Goal: Task Accomplishment & Management: Use online tool/utility

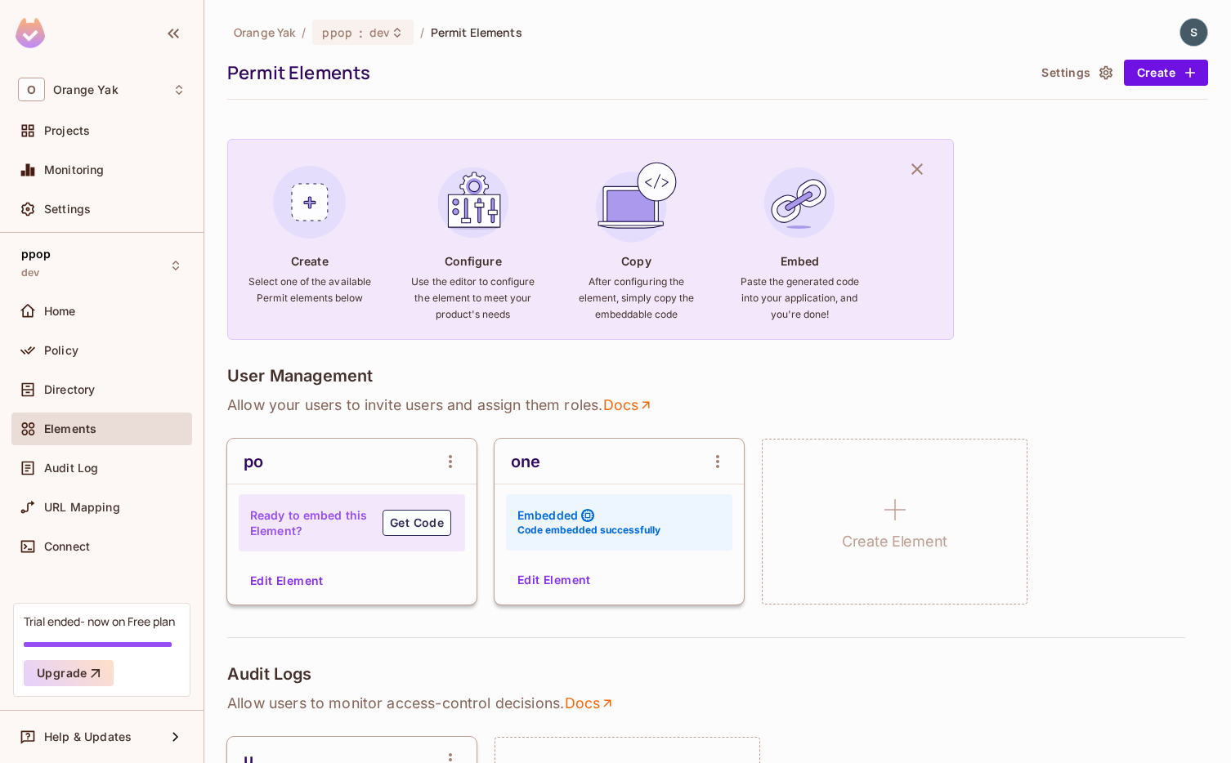
scroll to position [1058, 0]
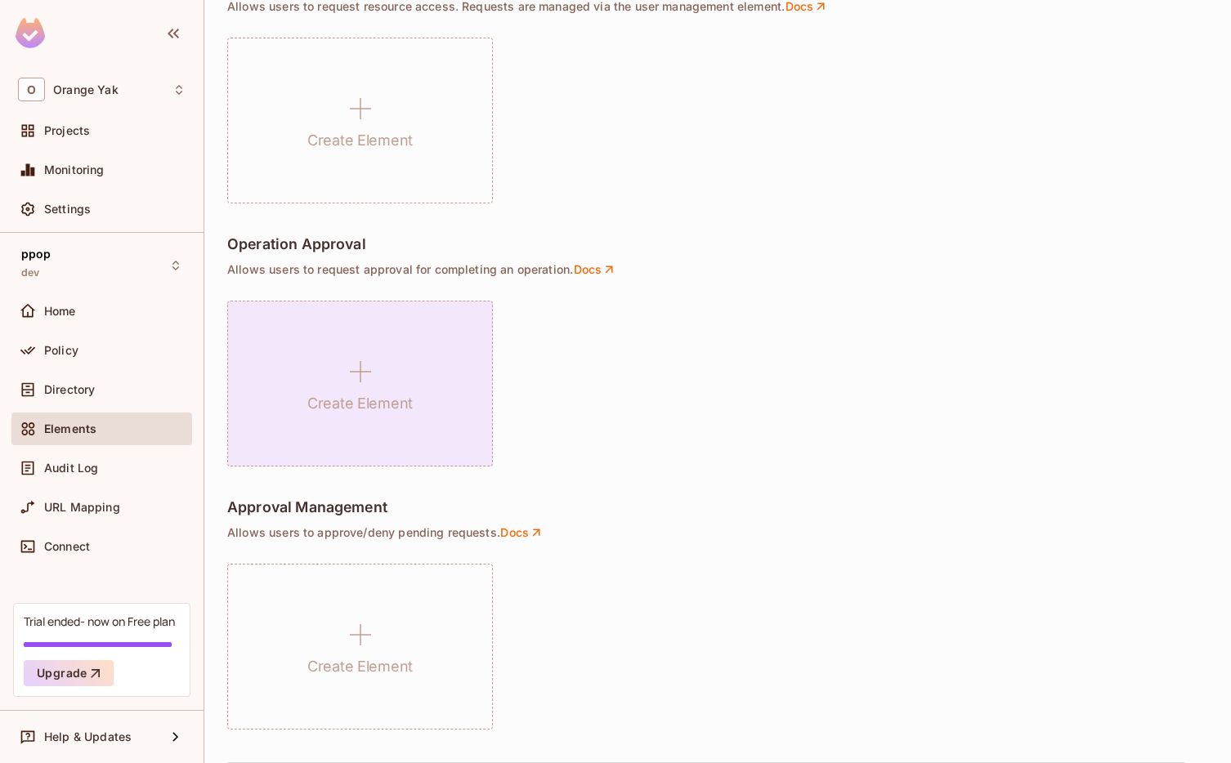
click at [353, 355] on icon at bounding box center [360, 371] width 39 height 39
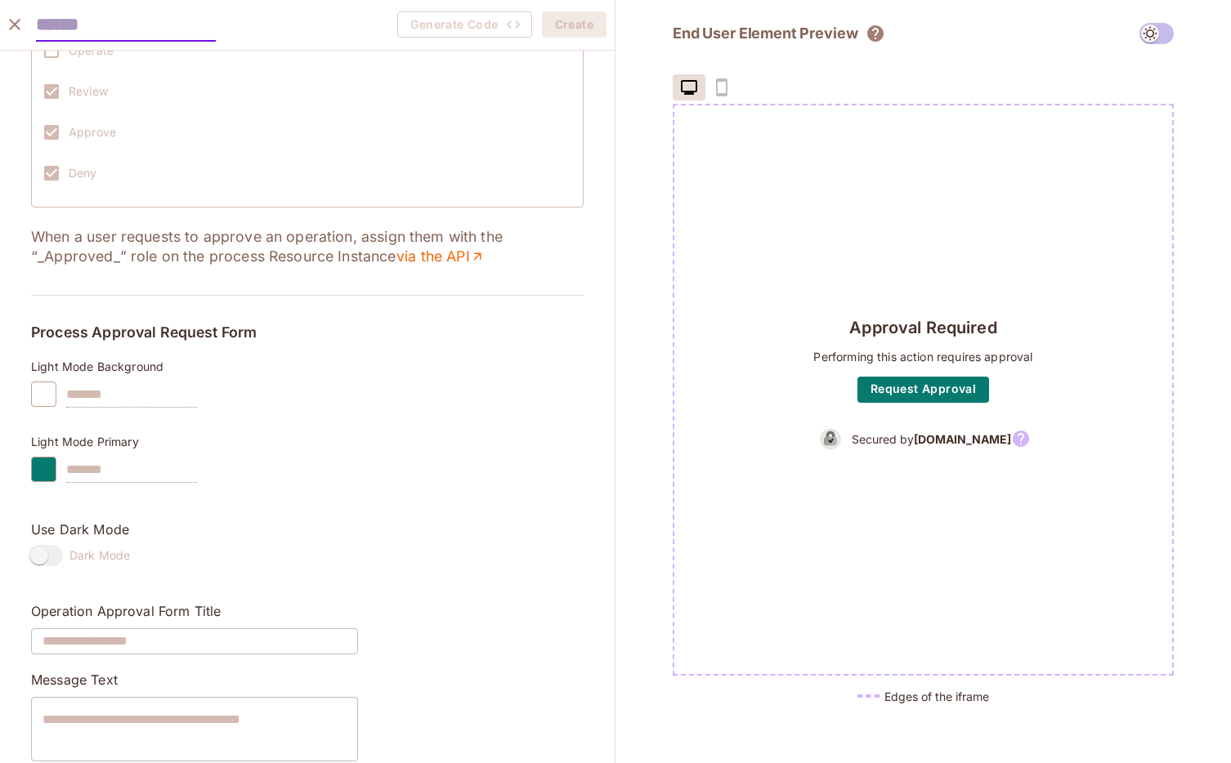
scroll to position [838, 0]
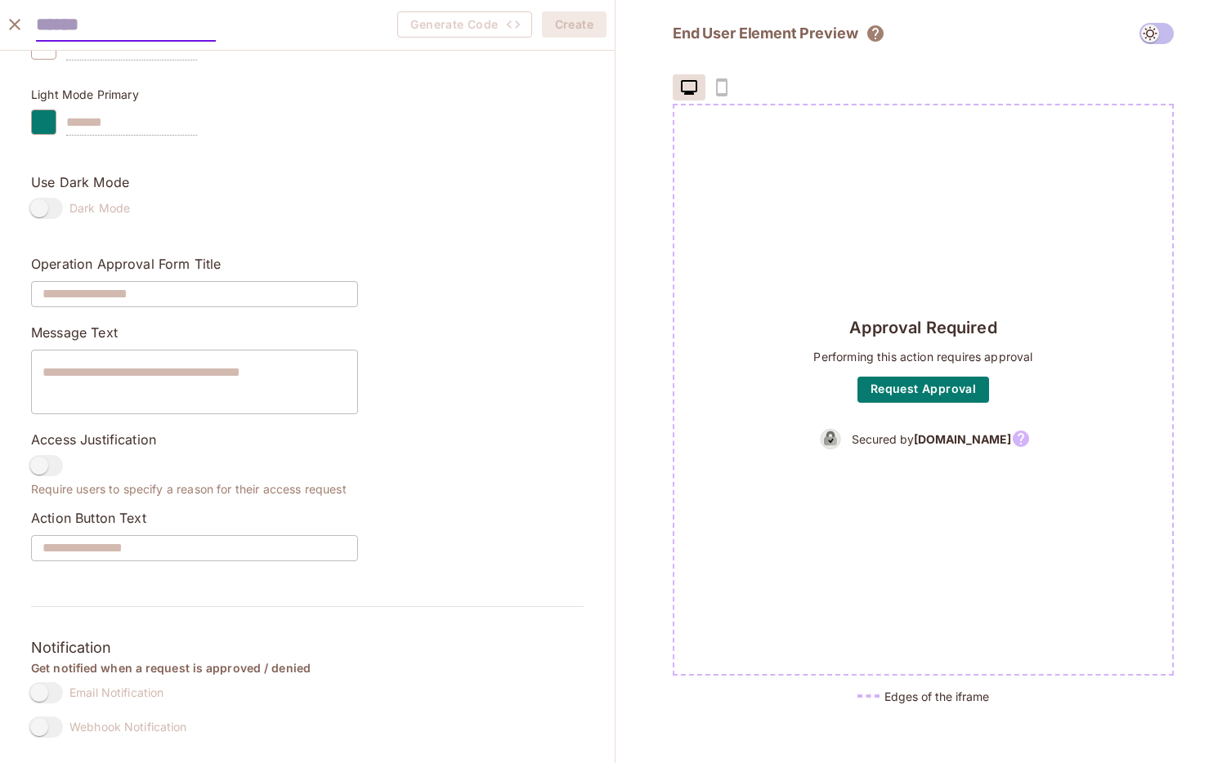
click at [22, 20] on icon "close" at bounding box center [15, 25] width 20 height 20
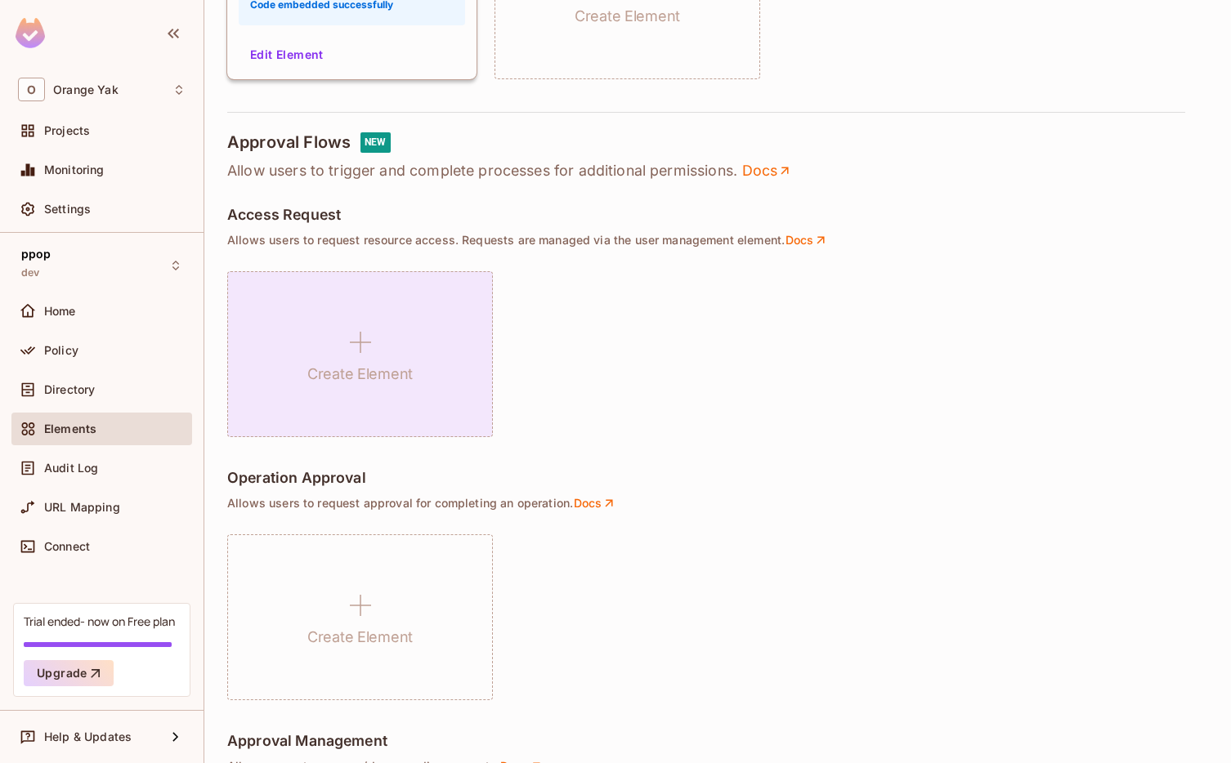
scroll to position [717, 0]
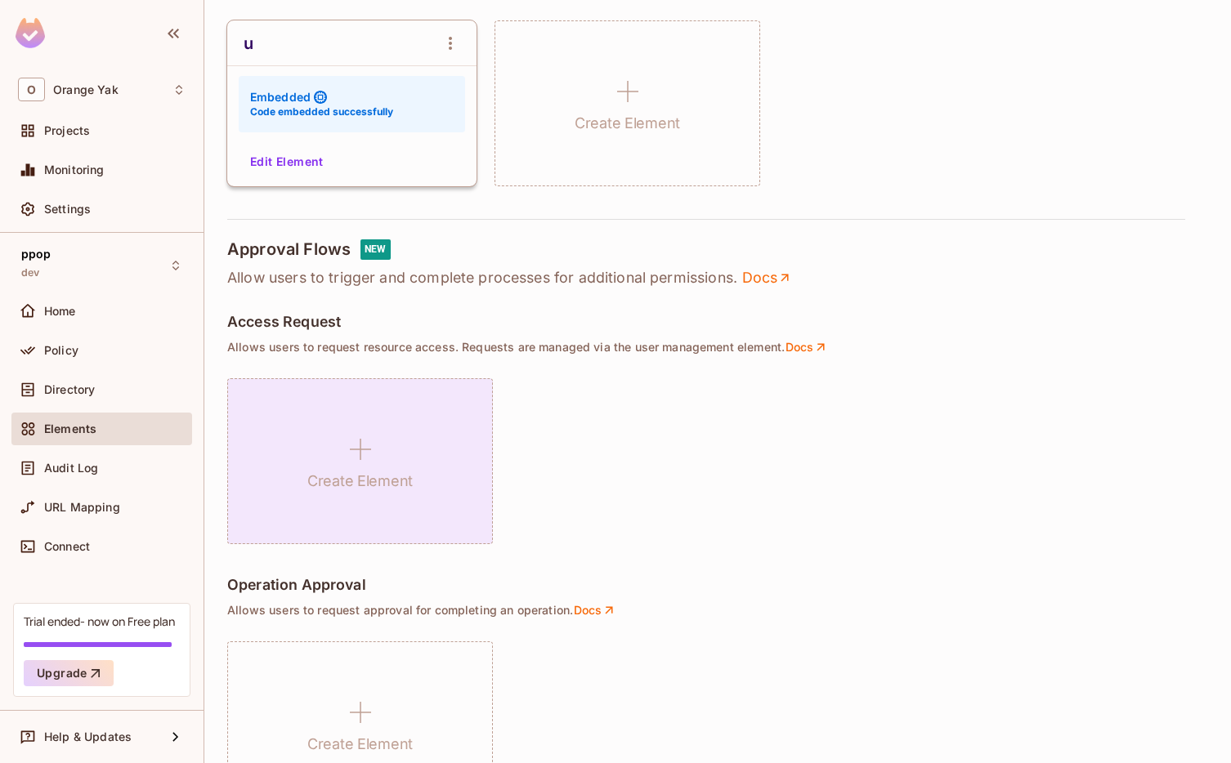
click at [347, 446] on icon at bounding box center [360, 449] width 39 height 39
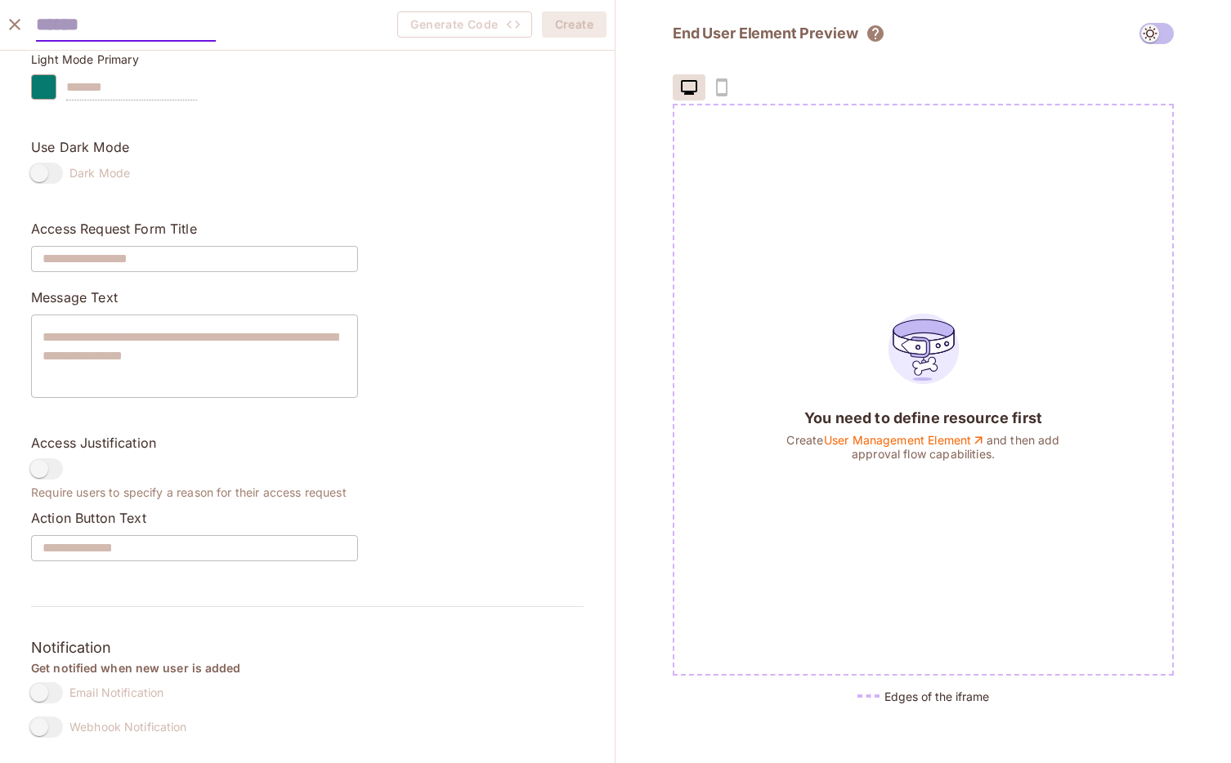
scroll to position [0, 0]
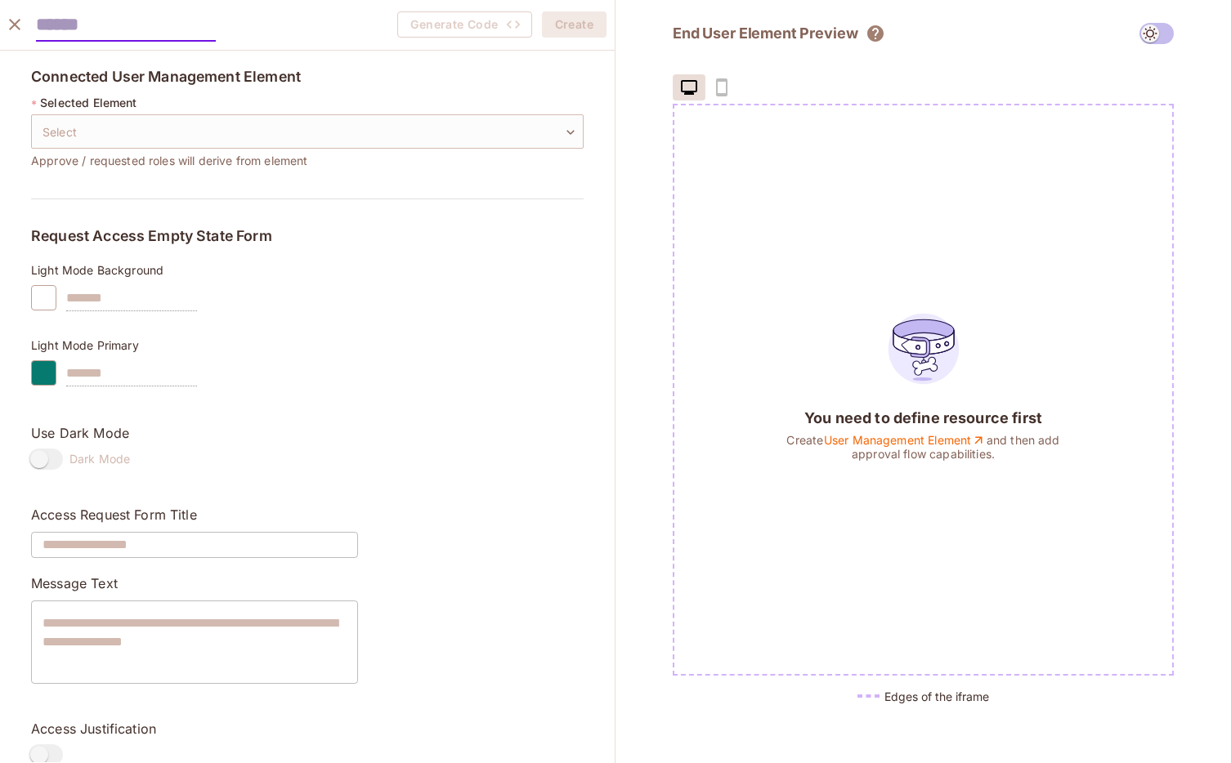
click at [404, 151] on div "* Selected Element Select ​ Select Approve / requested roles will derive from e…" at bounding box center [307, 132] width 553 height 75
click at [402, 133] on body "O Orange Yak Projects Monitoring Settings ppop dev Home Policy Directory Elemen…" at bounding box center [615, 381] width 1231 height 763
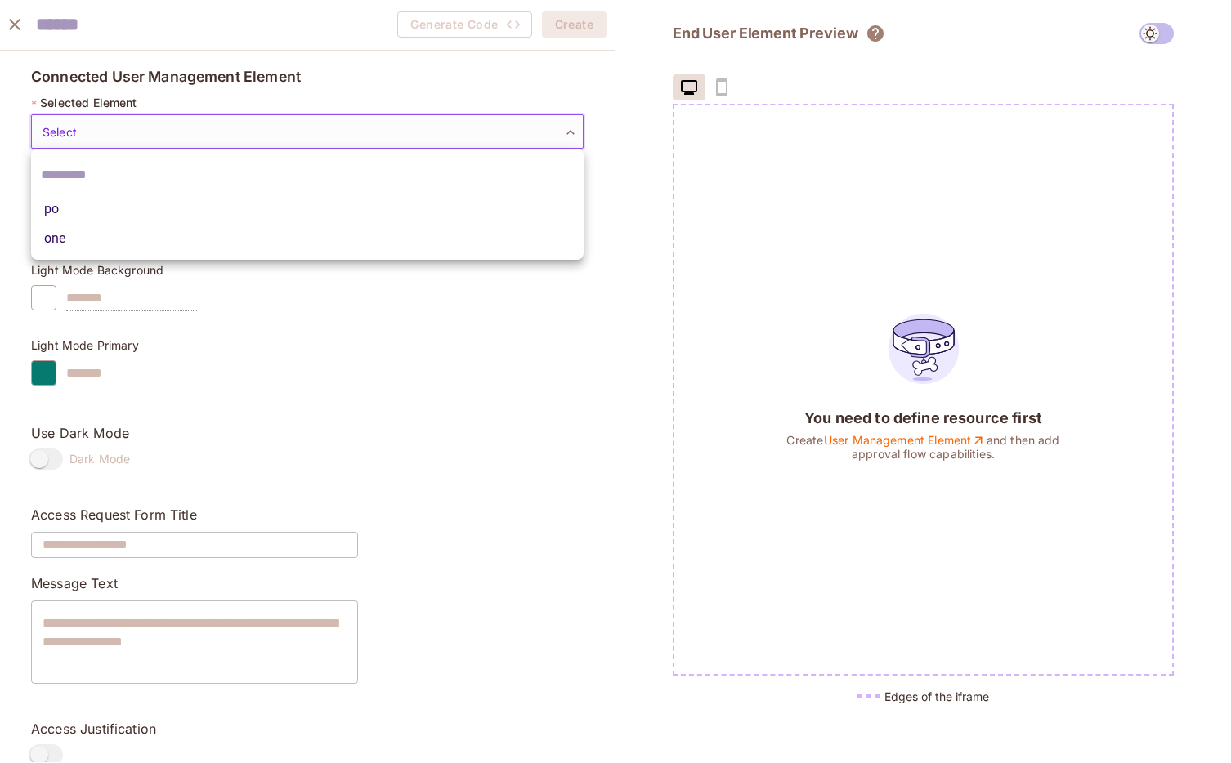
click at [193, 32] on div at bounding box center [615, 381] width 1231 height 763
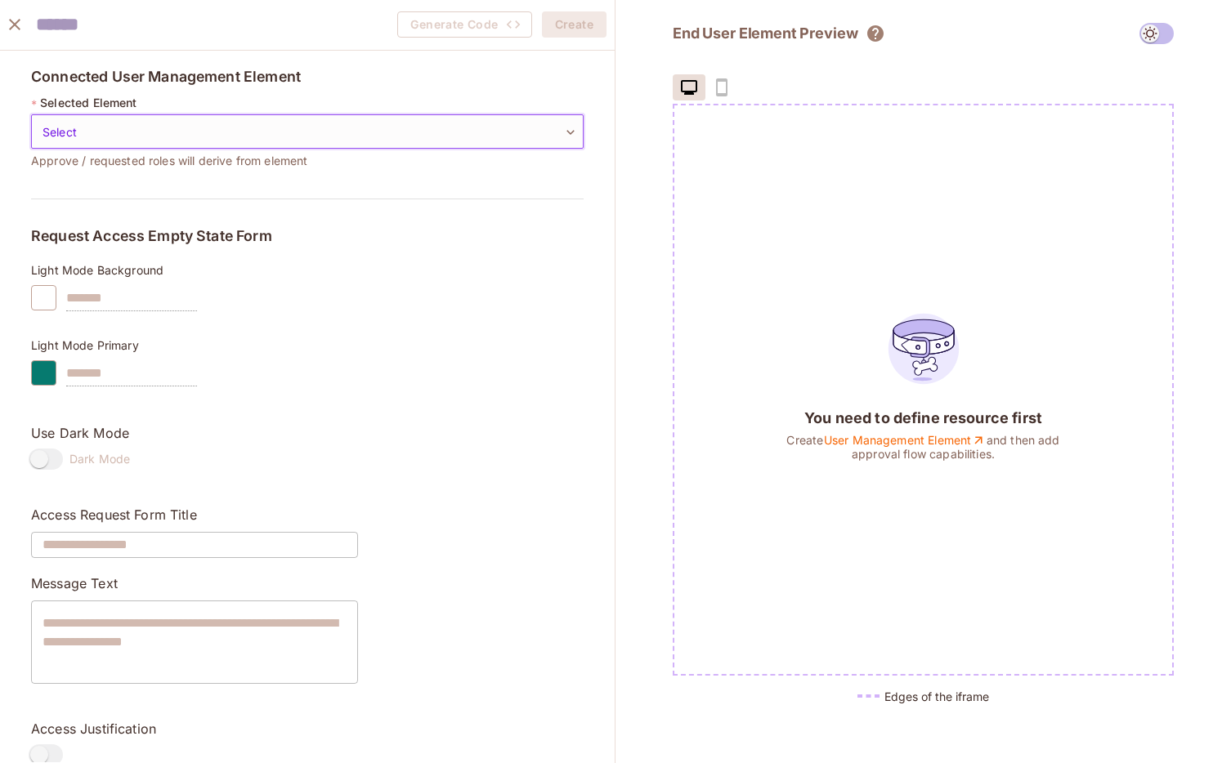
click at [135, 7] on div "Generate Code Create" at bounding box center [307, 25] width 615 height 51
type input "**"
click at [137, 126] on body "O Orange Yak Projects Monitoring Settings ppop dev Home Policy Directory Elemen…" at bounding box center [615, 381] width 1231 height 763
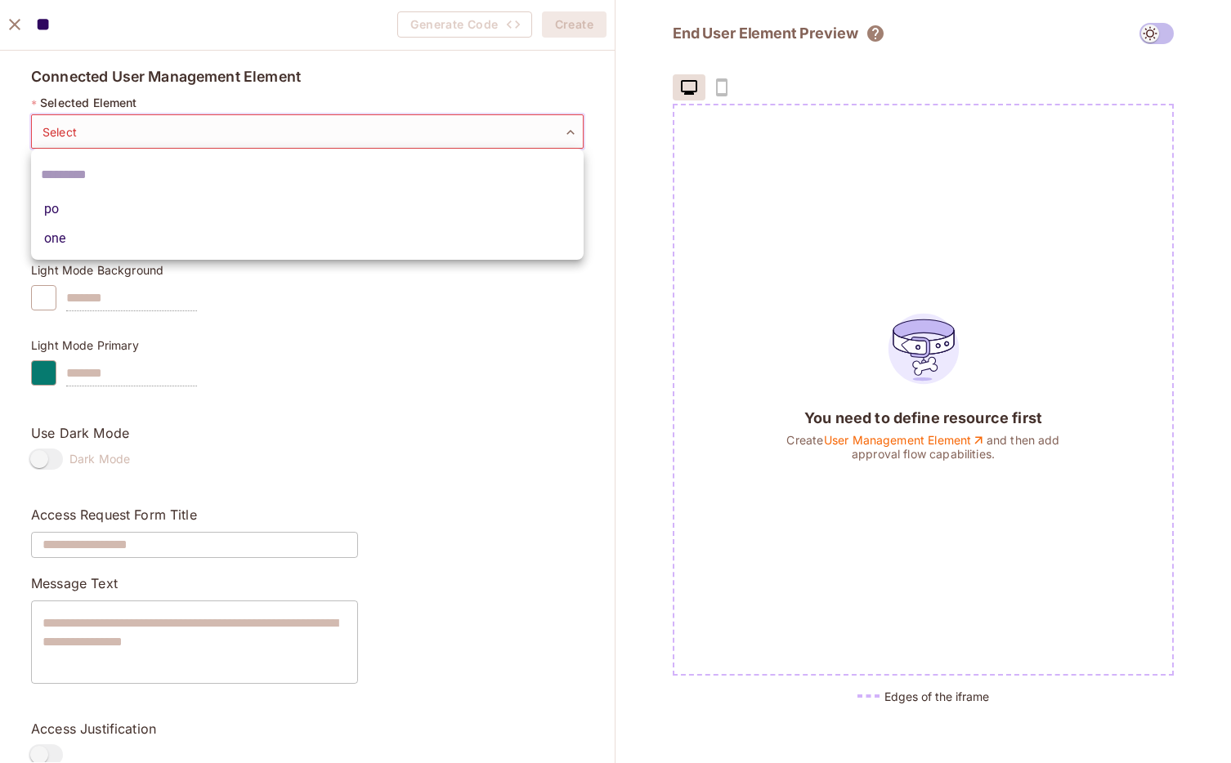
click at [110, 227] on li "one" at bounding box center [307, 238] width 553 height 29
type input "**********"
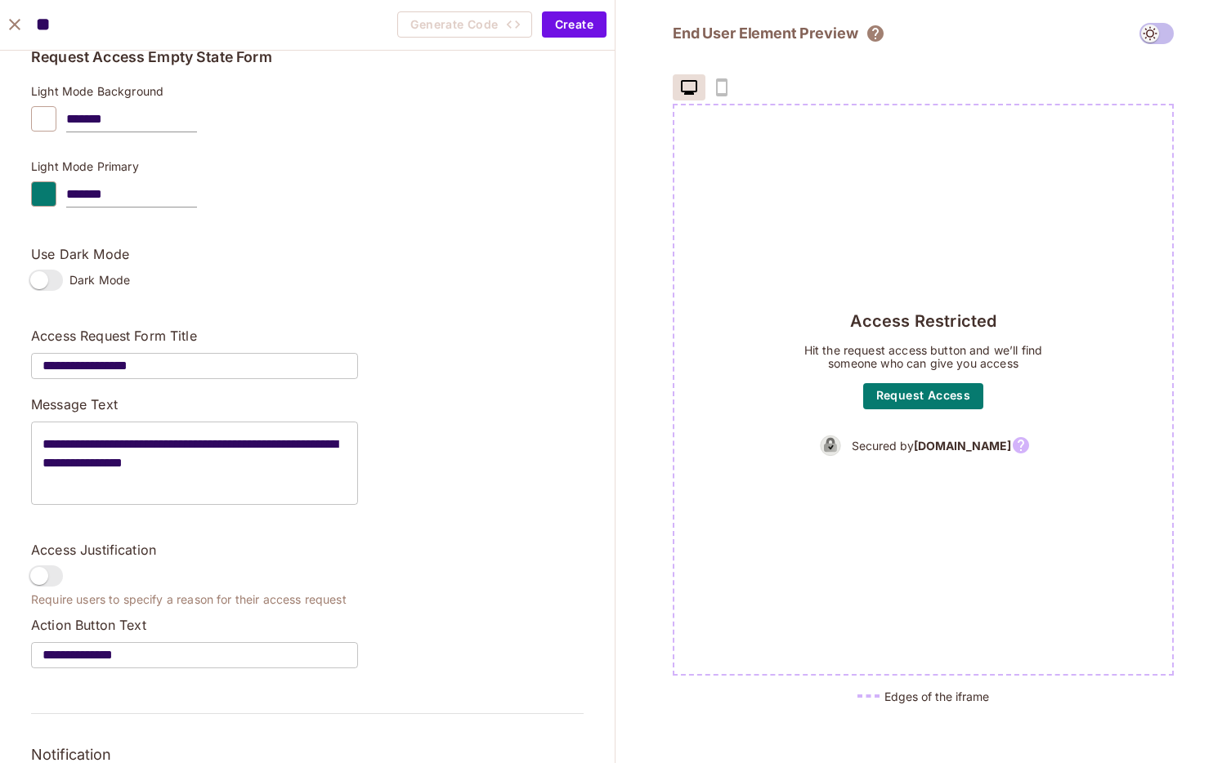
scroll to position [286, 0]
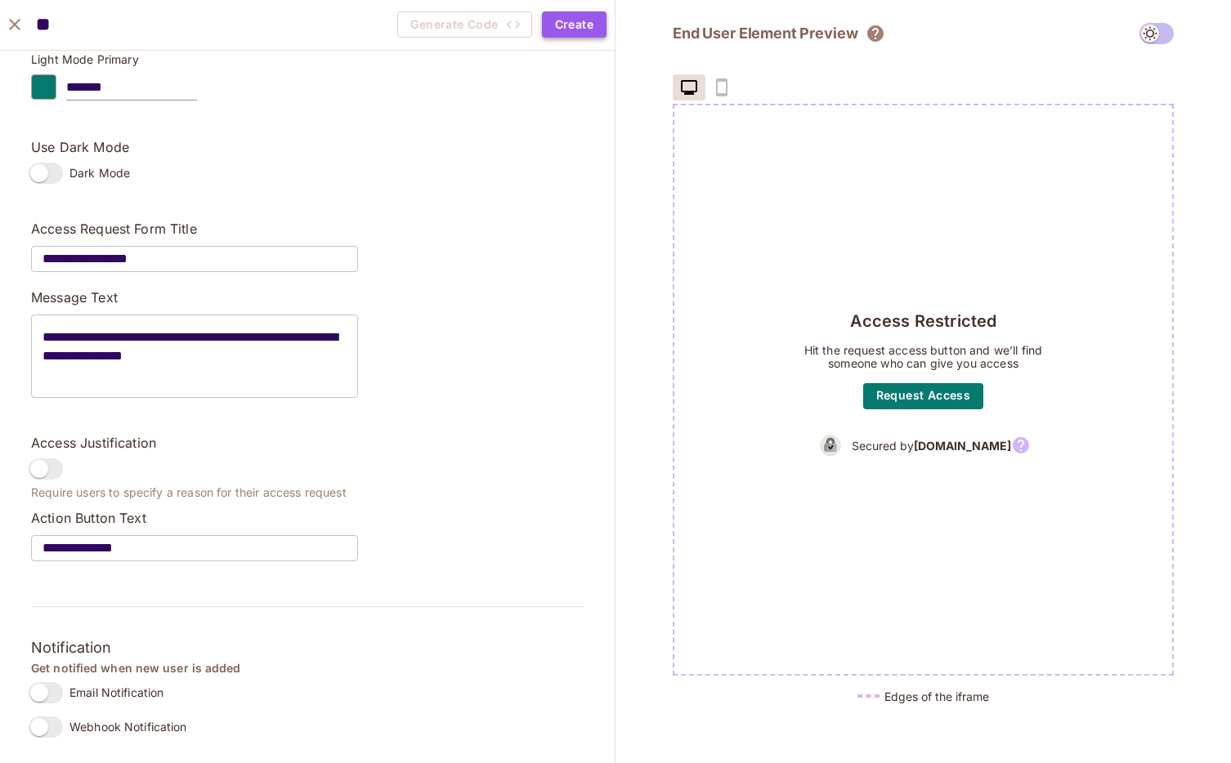
click at [574, 36] on button "Create" at bounding box center [574, 24] width 65 height 26
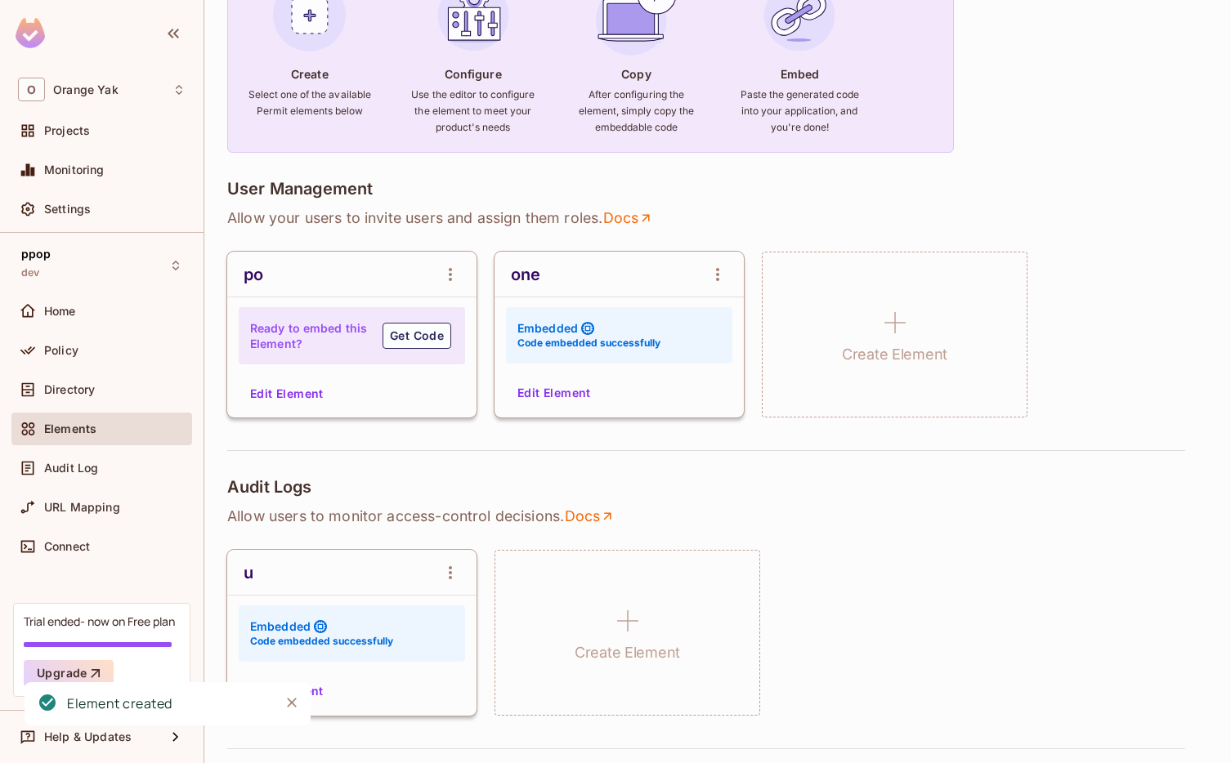
scroll to position [157, 0]
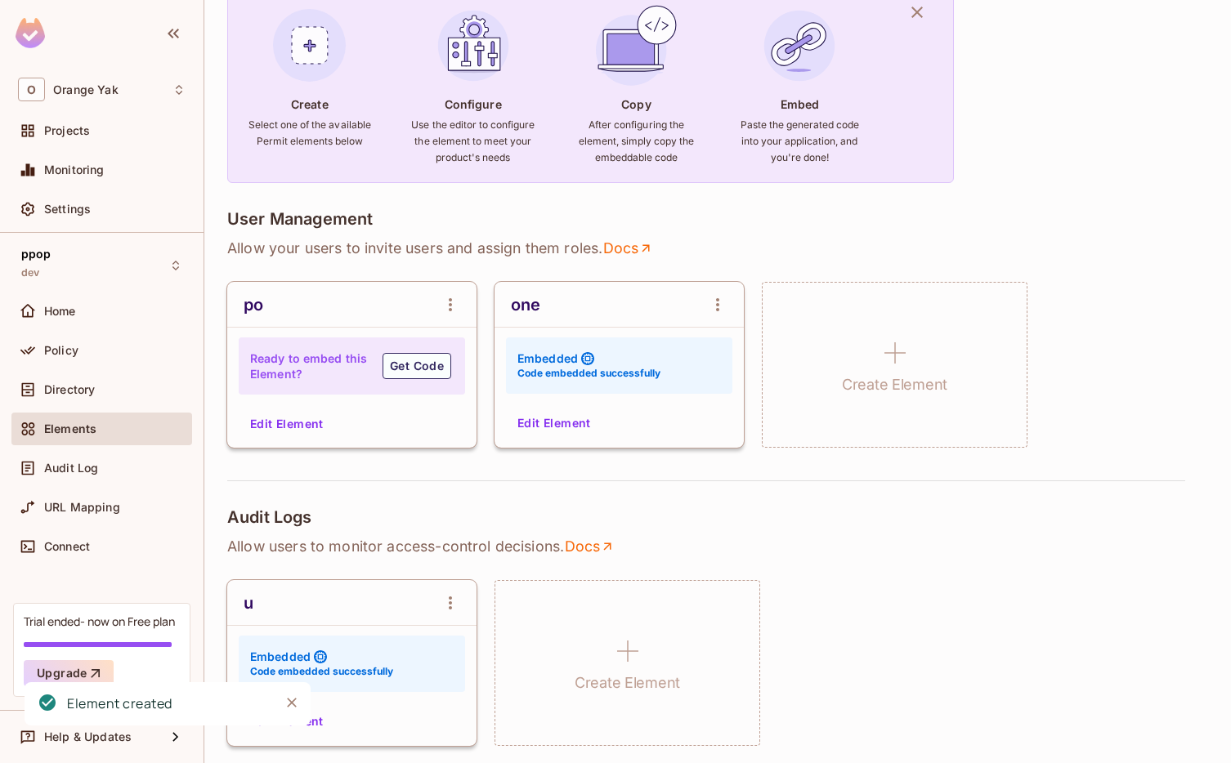
click at [535, 409] on div "one Embedded Code embedded successfully Edit Element" at bounding box center [619, 365] width 249 height 166
click at [535, 426] on button "Edit Element" at bounding box center [554, 423] width 87 height 26
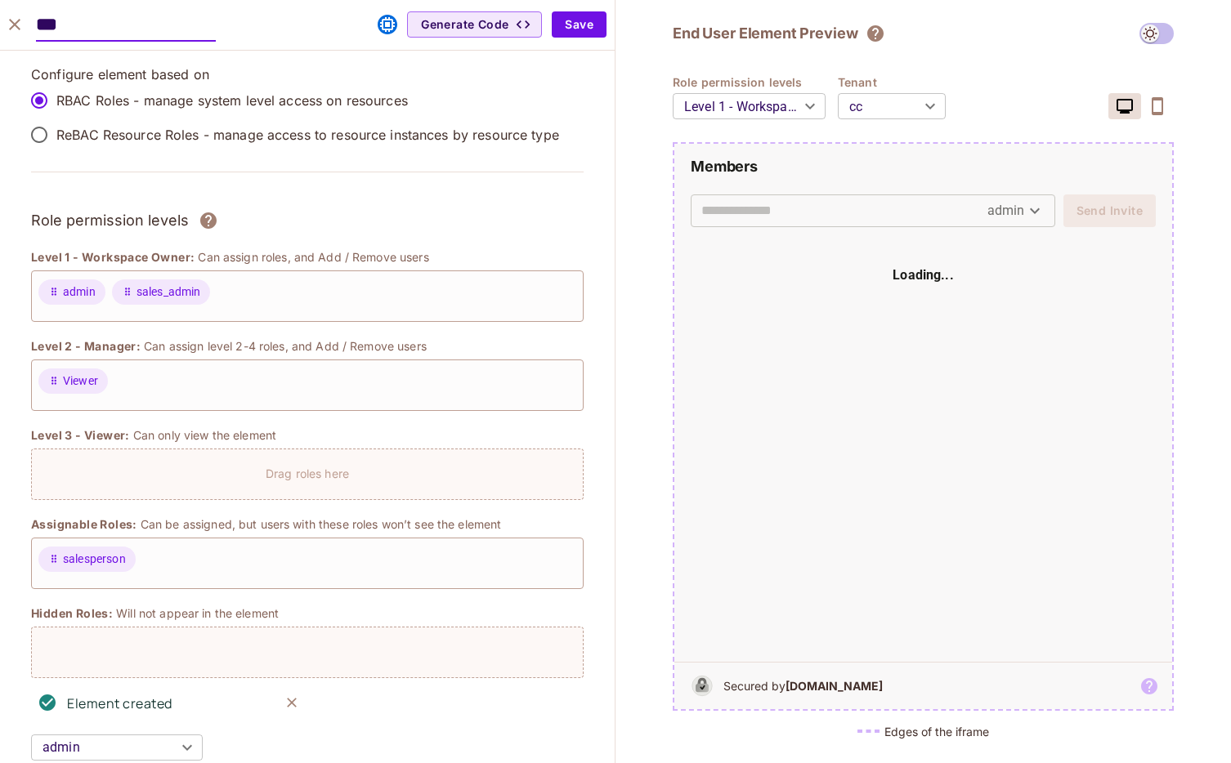
scroll to position [1209, 0]
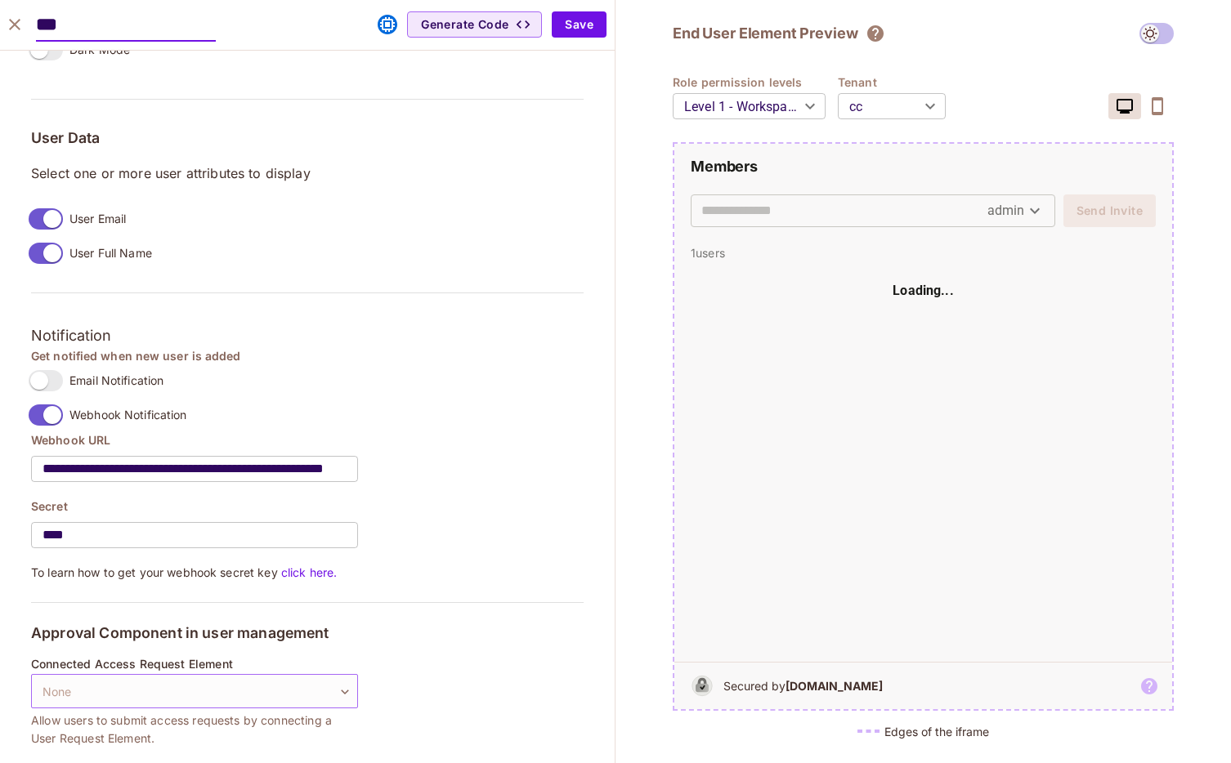
click at [347, 677] on body "O Orange Yak Projects Monitoring Settings ppop dev Home Policy Directory Elemen…" at bounding box center [615, 381] width 1231 height 763
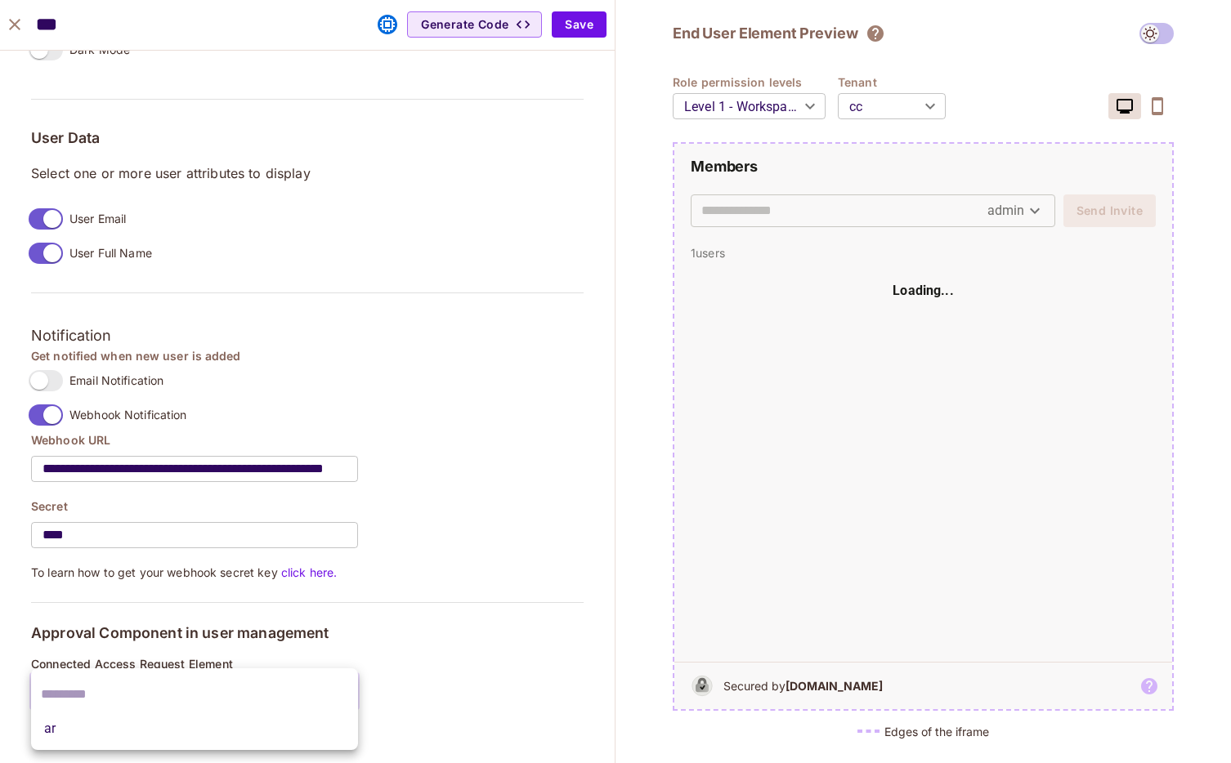
click at [253, 723] on li "ar" at bounding box center [194, 728] width 327 height 29
type input "**********"
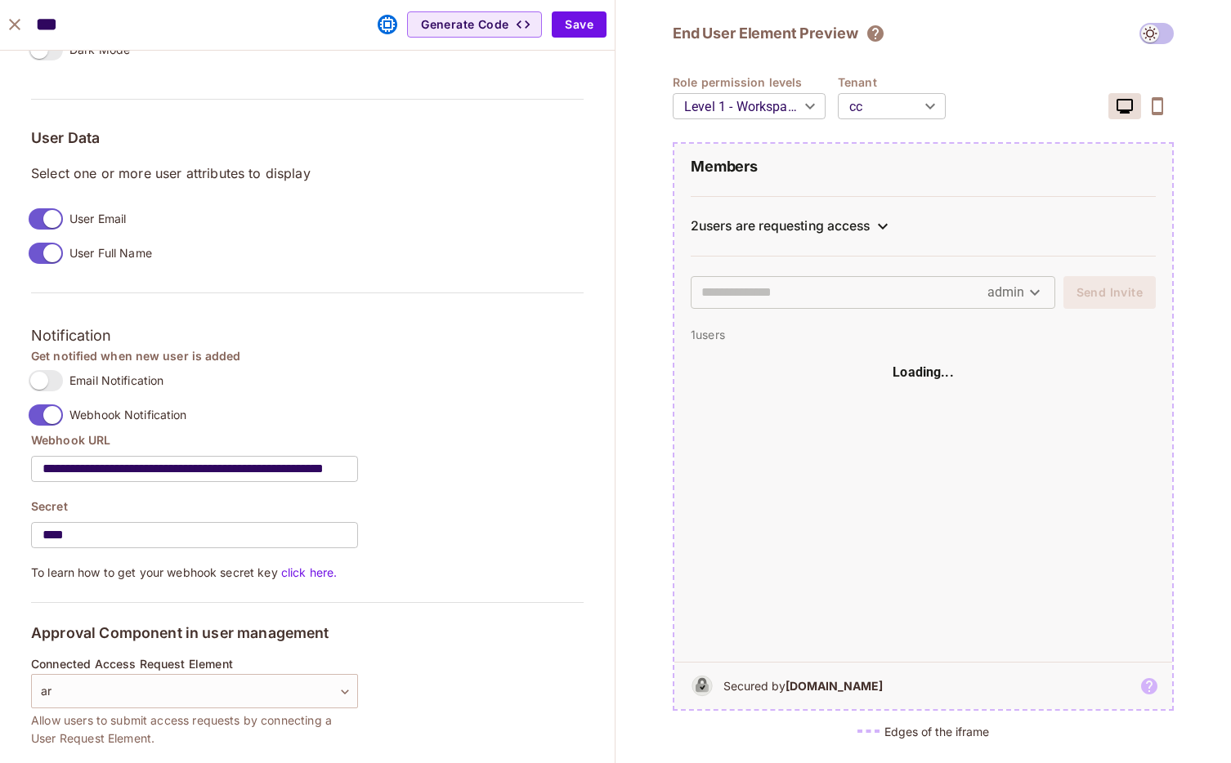
click at [459, 628] on h5 "Approval Component in user management" at bounding box center [307, 633] width 553 height 16
click at [816, 236] on div "2 users are requesting access" at bounding box center [923, 226] width 465 height 60
click at [839, 222] on div "2 users are requesting access" at bounding box center [780, 226] width 179 height 16
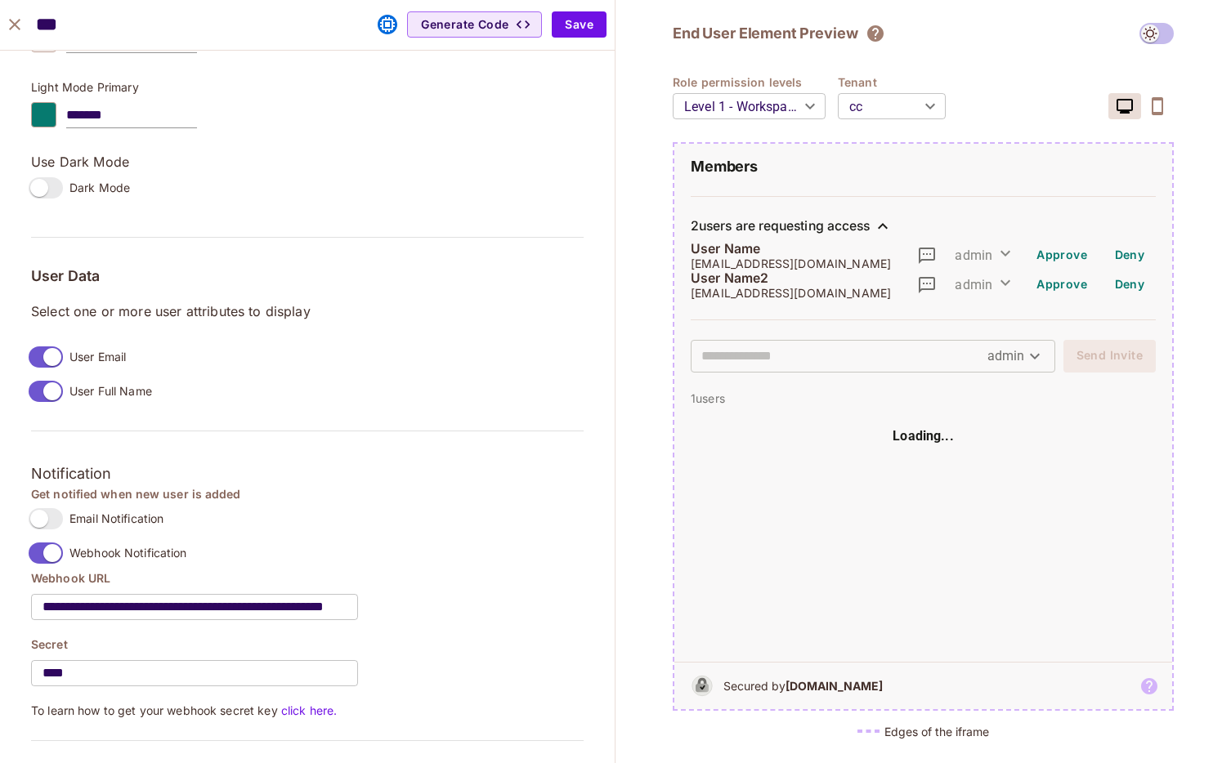
scroll to position [1062, 0]
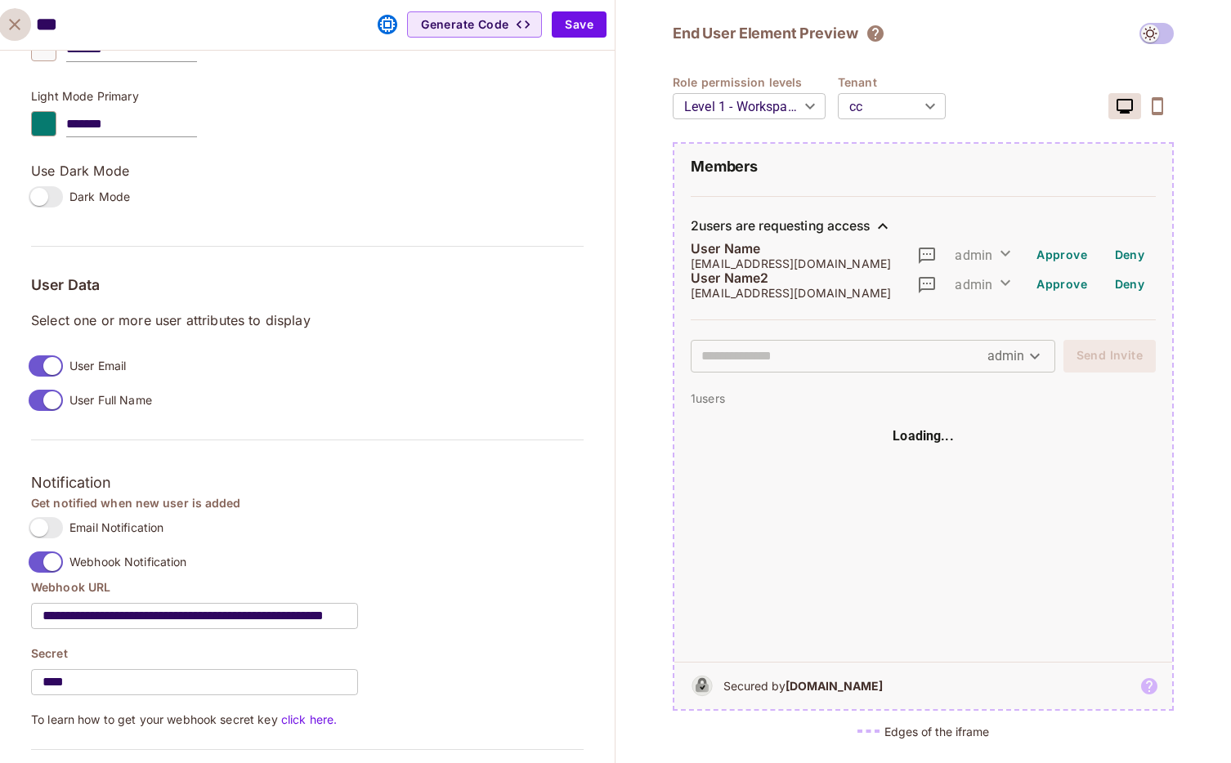
click at [10, 30] on icon "close" at bounding box center [15, 25] width 20 height 20
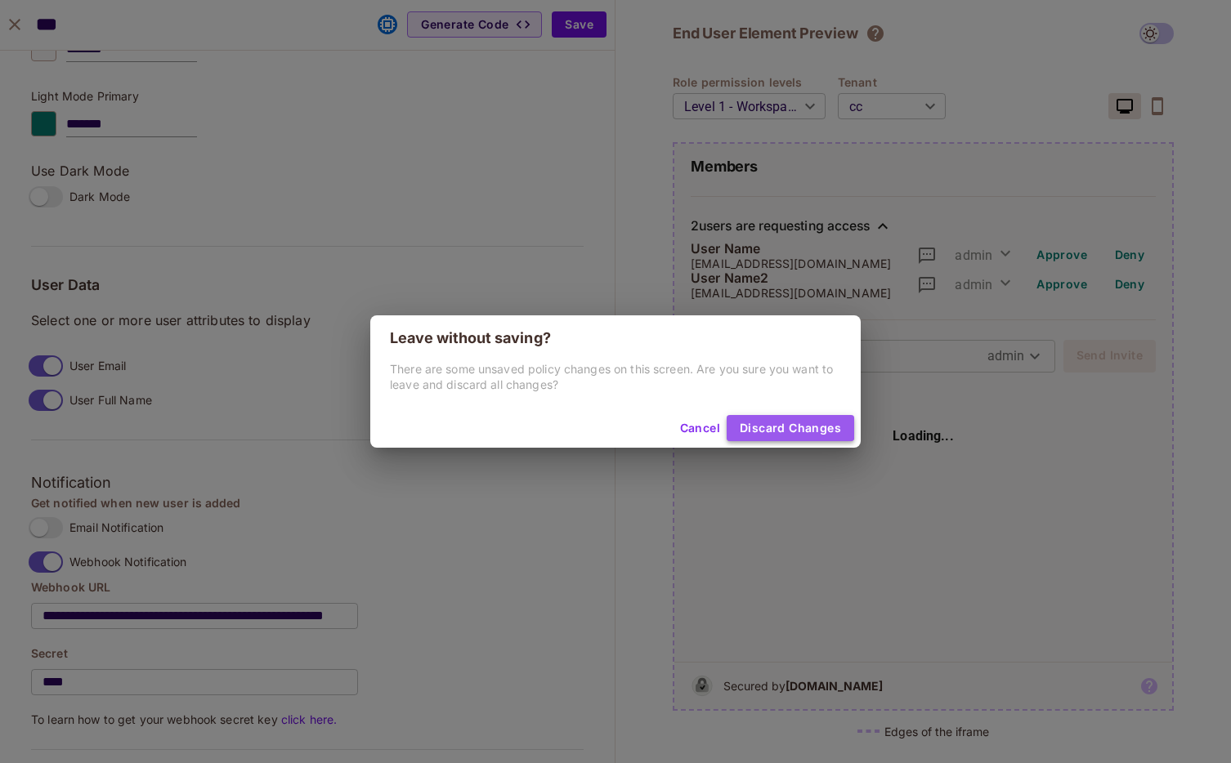
click at [770, 418] on button "Discard Changes" at bounding box center [791, 428] width 128 height 26
type input "*******"
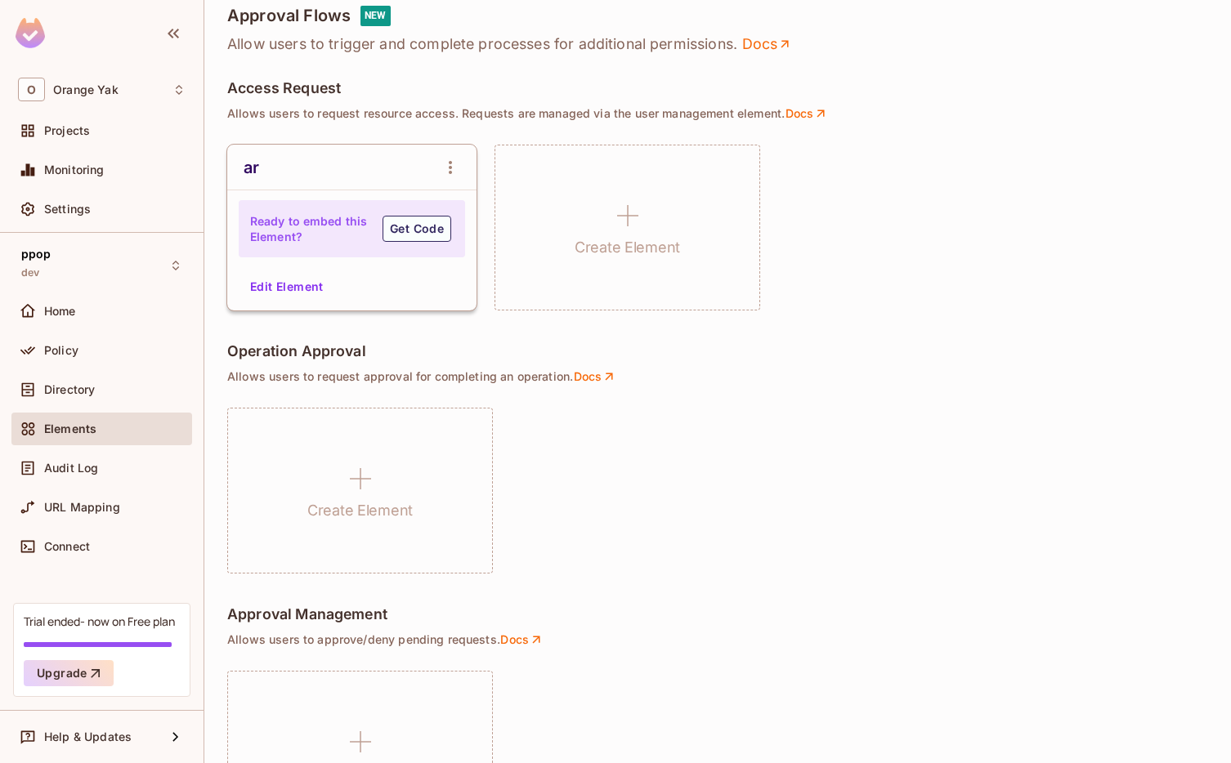
scroll to position [812, 0]
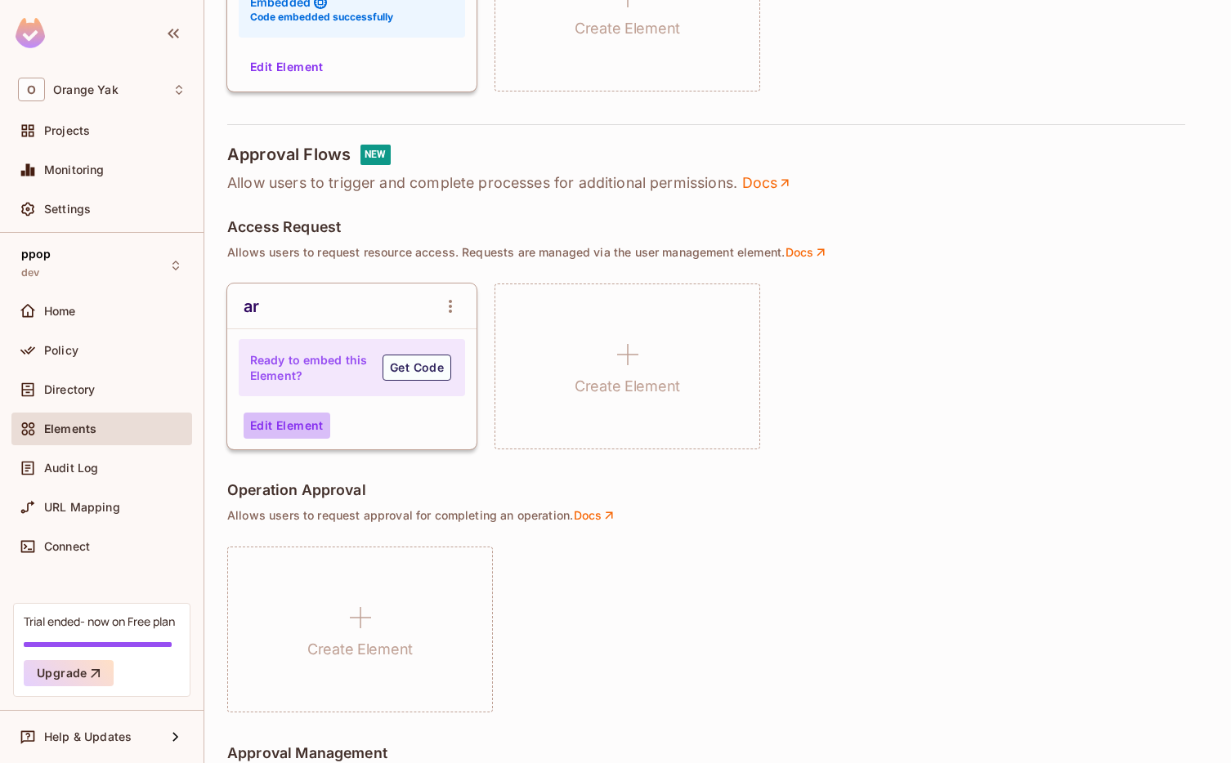
click at [284, 436] on button "Edit Element" at bounding box center [287, 426] width 87 height 26
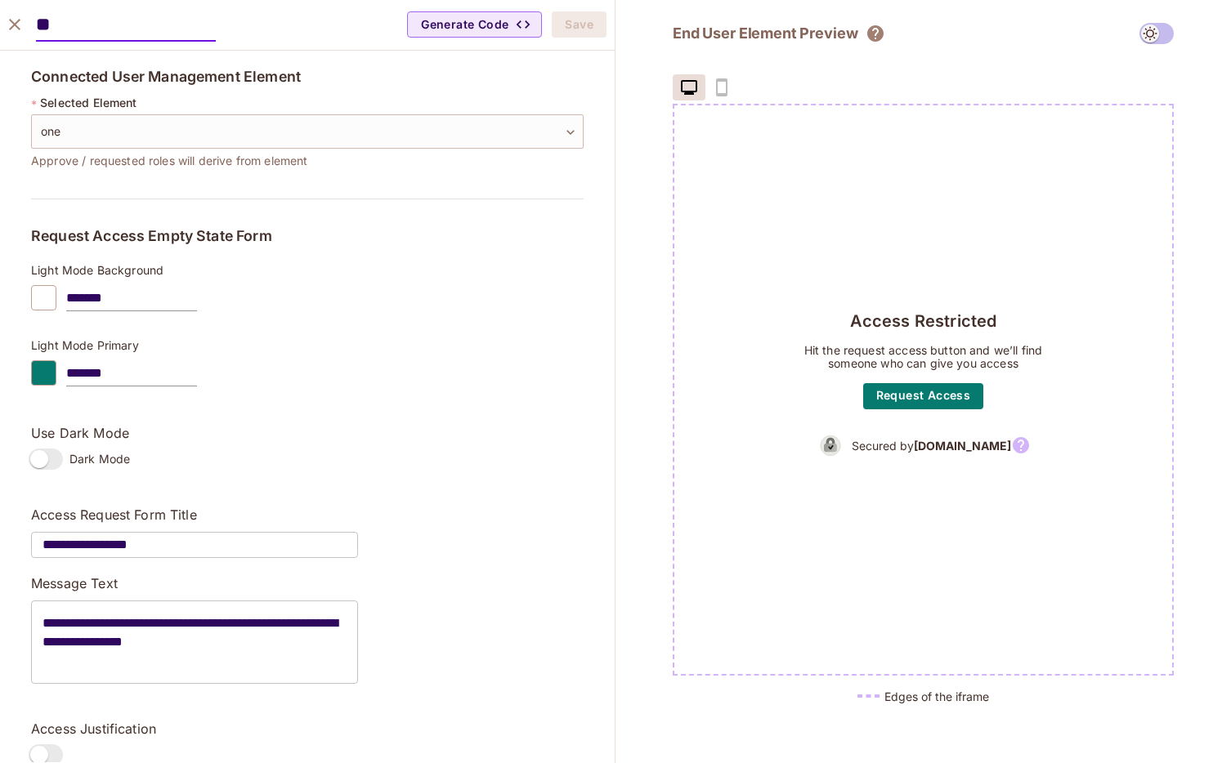
click at [20, 25] on icon "close" at bounding box center [15, 25] width 20 height 20
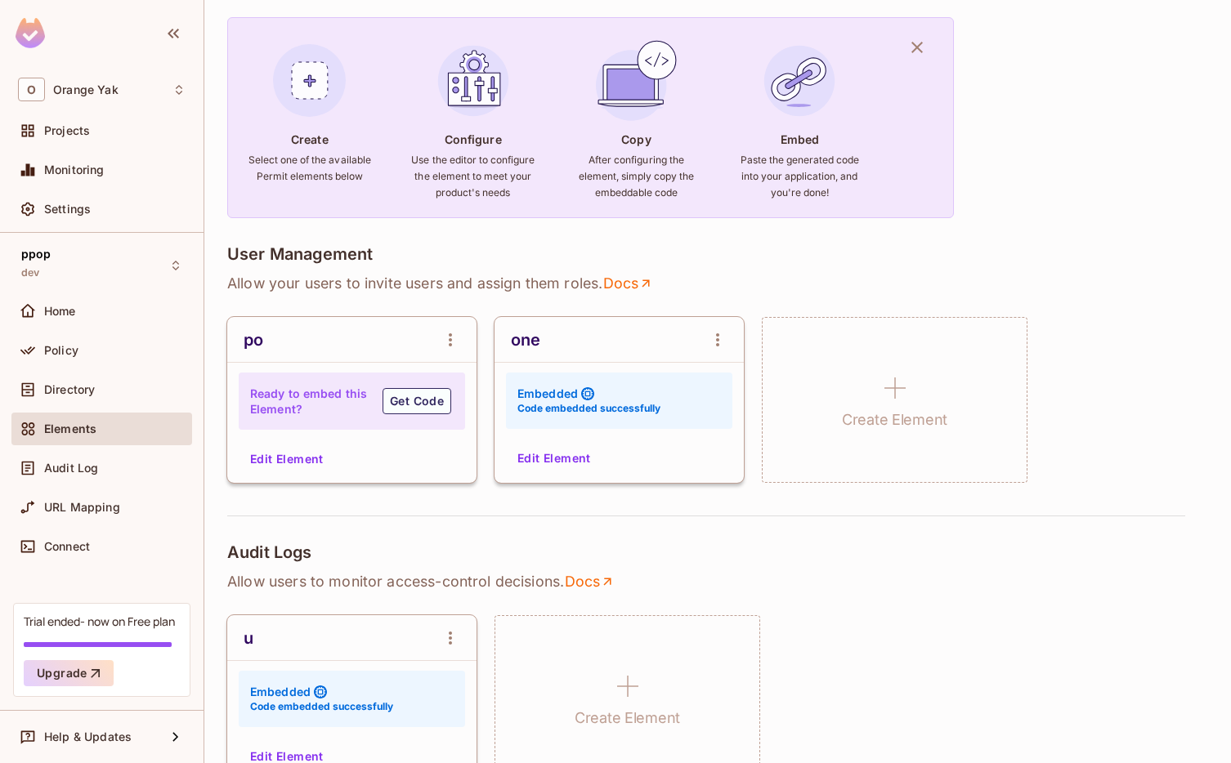
scroll to position [0, 0]
